Goal: Information Seeking & Learning: Learn about a topic

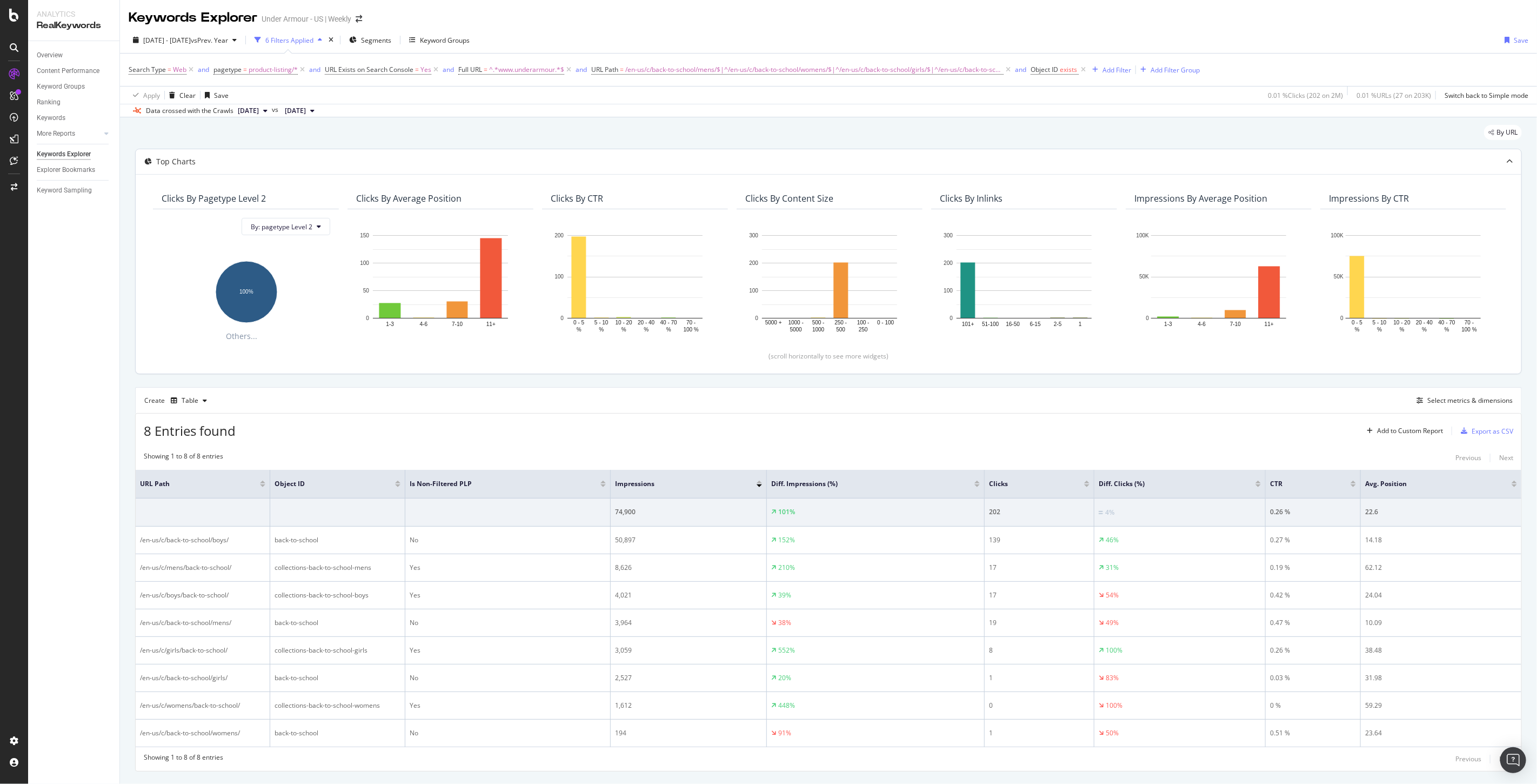
scroll to position [28, 0]
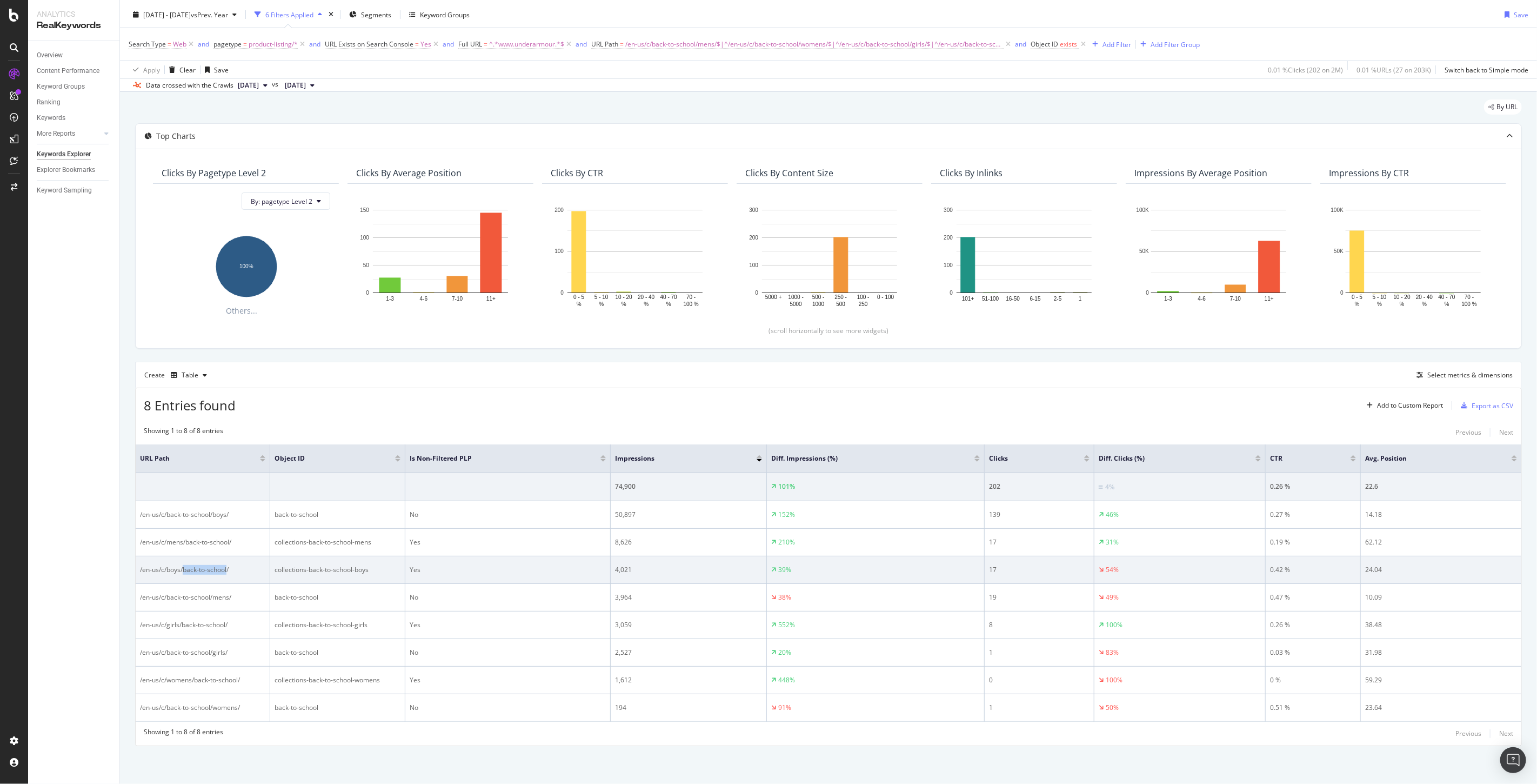
drag, startPoint x: 227, startPoint y: 569, endPoint x: 184, endPoint y: 569, distance: 43.0
click at [184, 569] on div "/en-us/c/boys/back-to-school/" at bounding box center [203, 570] width 126 height 9
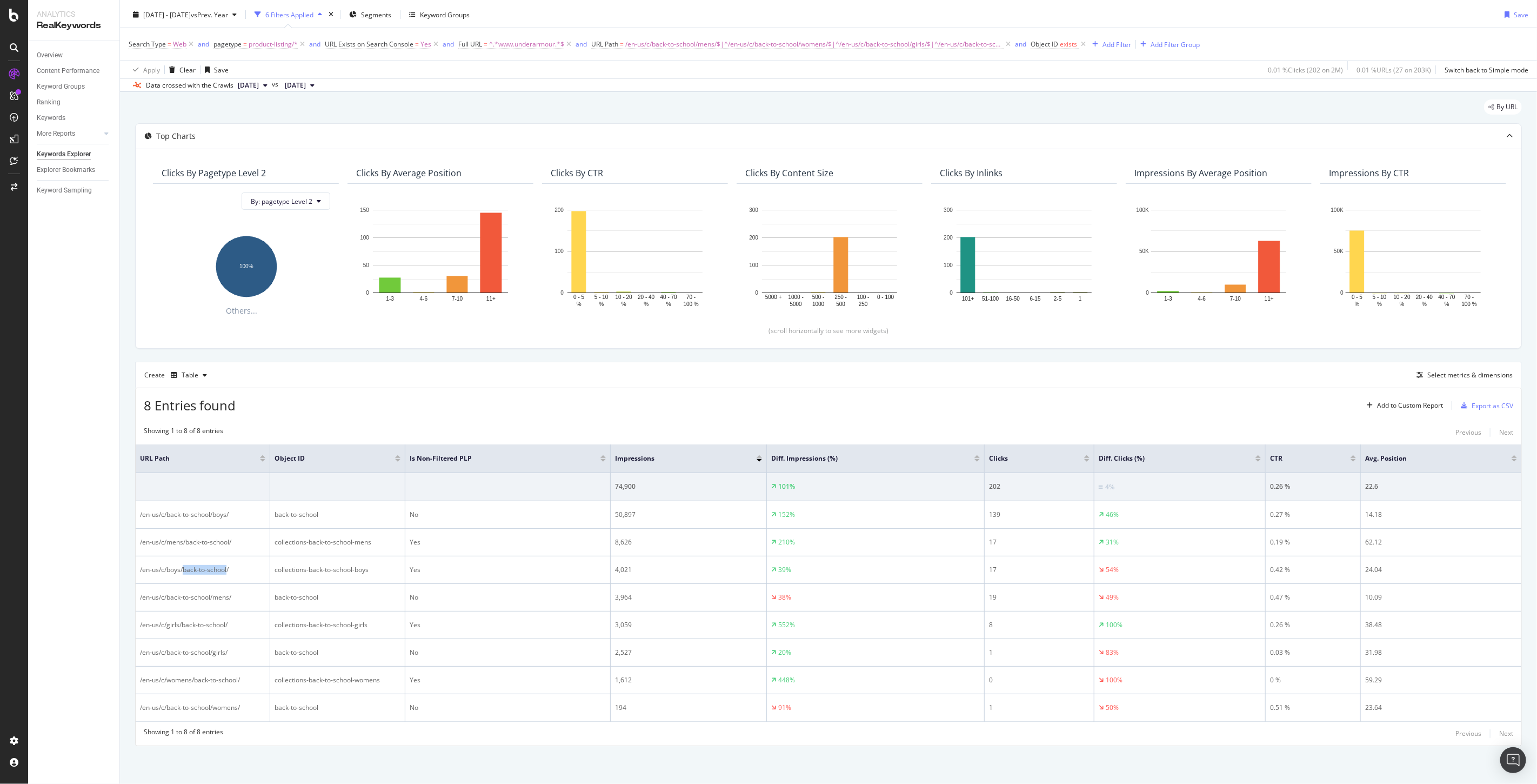
copy div "back-to-school"
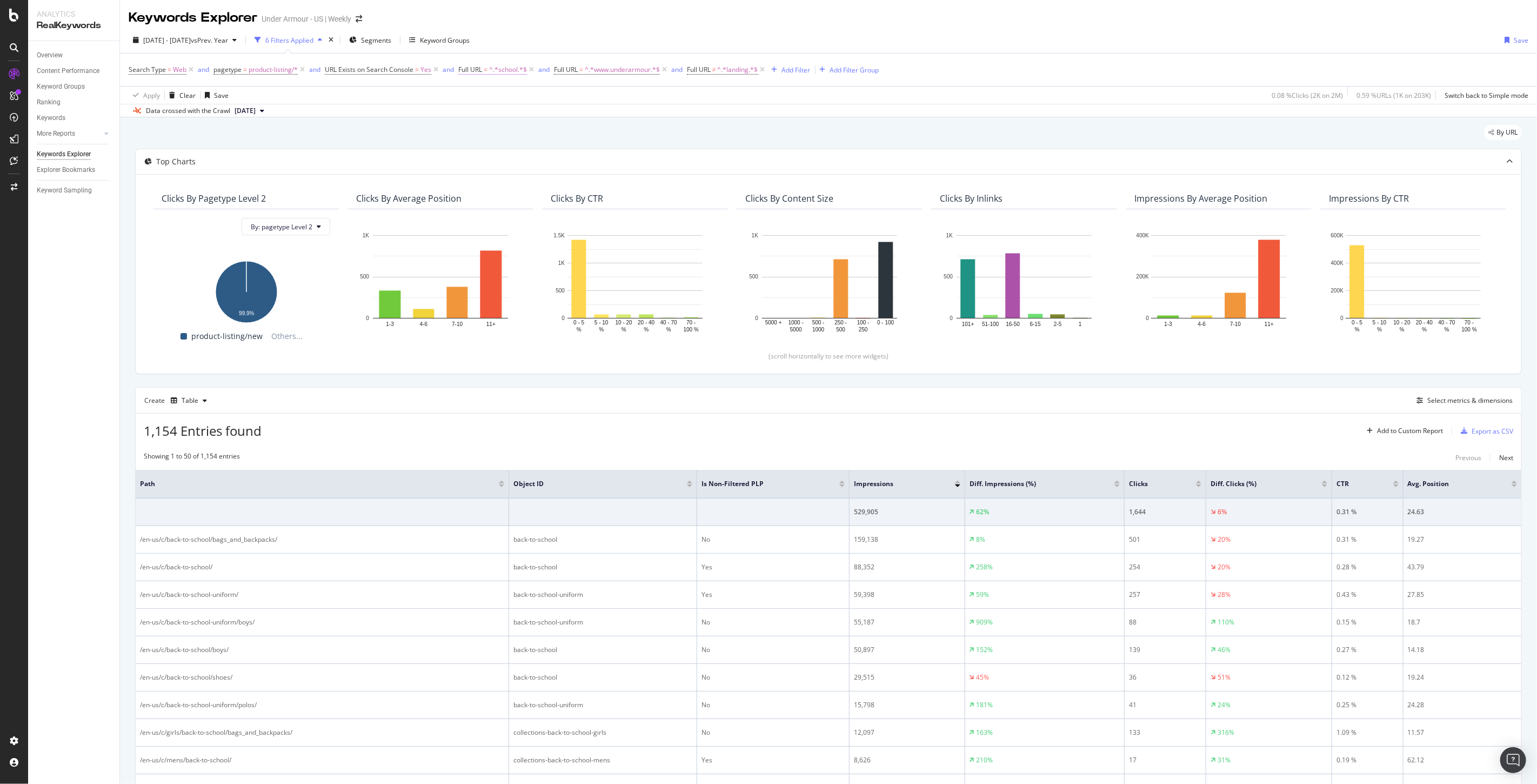
click at [501, 66] on span "^.*school.*$" at bounding box center [508, 69] width 38 height 15
paste input "back-to-"
type input "back-to-school"
click at [576, 138] on div "Apply" at bounding box center [578, 138] width 17 height 9
